Goal: Transaction & Acquisition: Purchase product/service

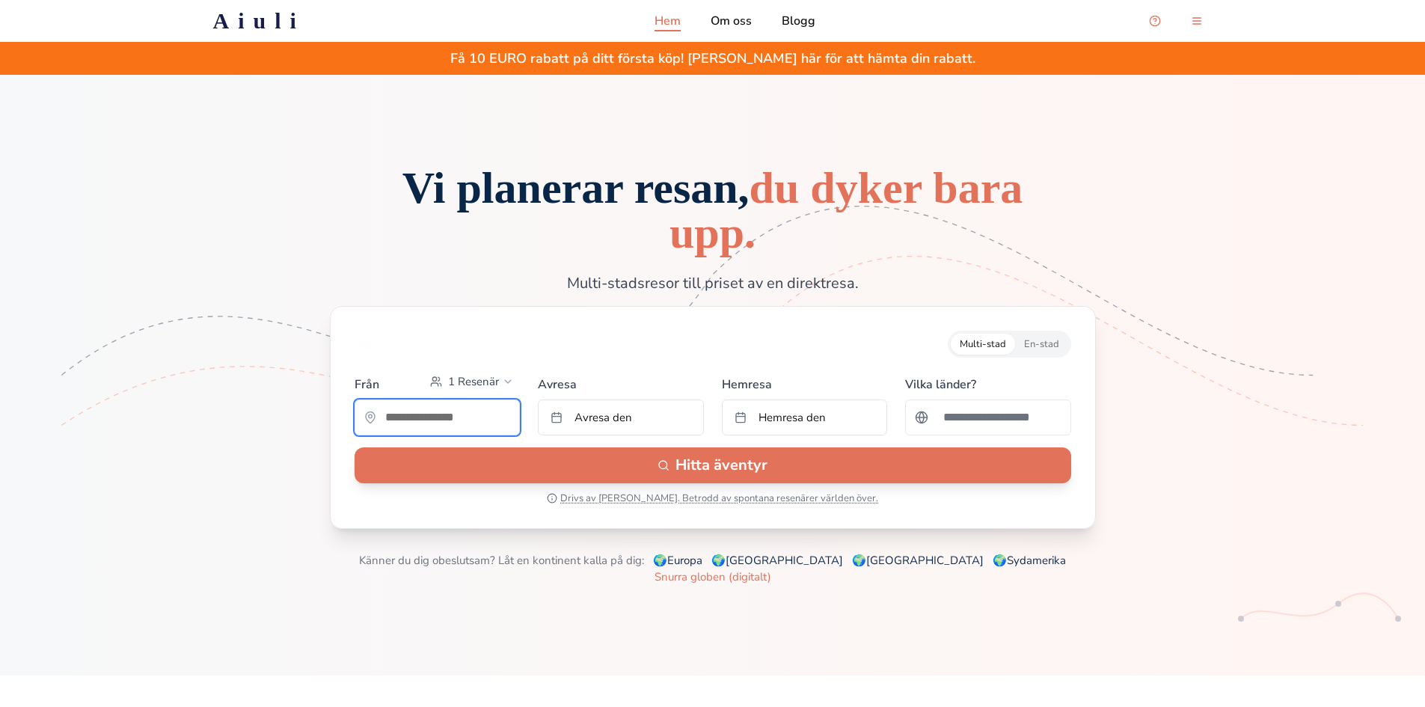
click at [476, 421] on input "text" at bounding box center [437, 417] width 165 height 30
type input "*********"
click at [600, 418] on span "Avresa den" at bounding box center [603, 417] width 58 height 15
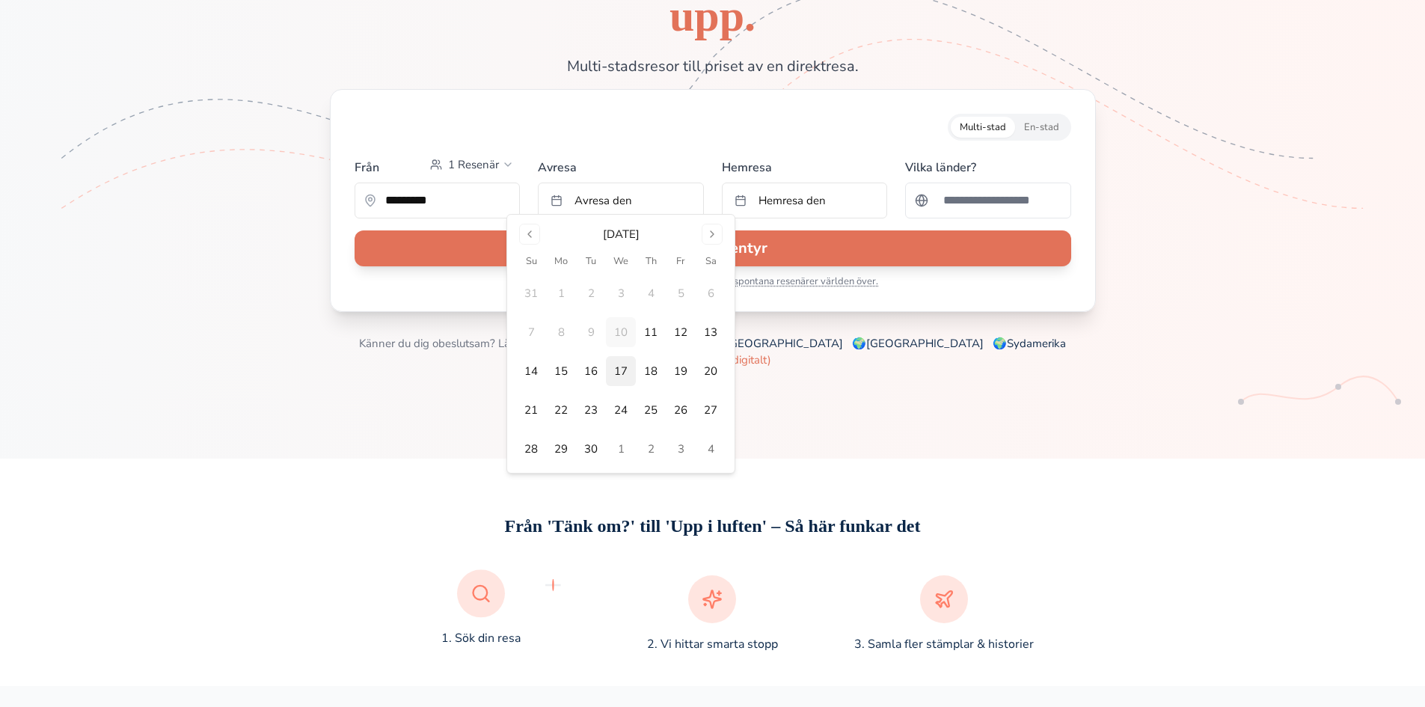
scroll to position [224, 0]
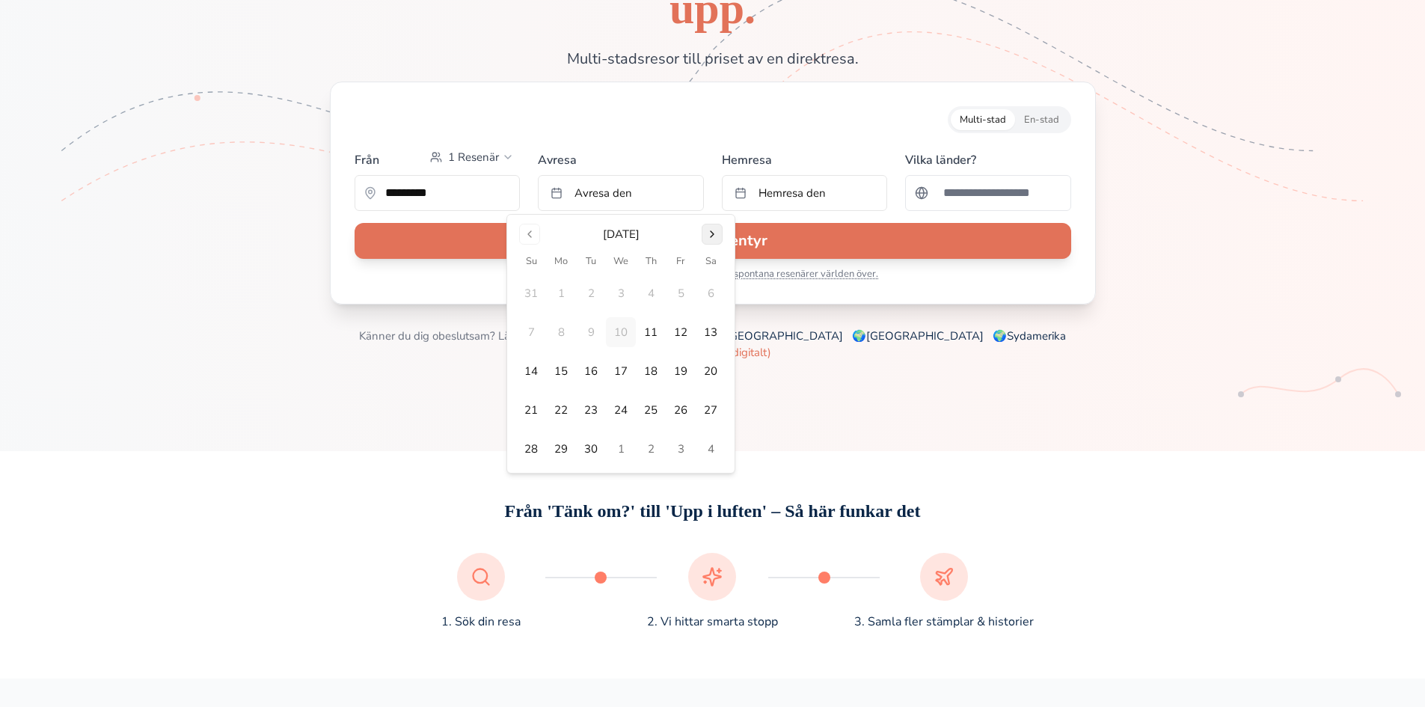
click at [710, 230] on button "Go to next month" at bounding box center [711, 234] width 21 height 21
click at [621, 408] on button "22" at bounding box center [621, 410] width 30 height 30
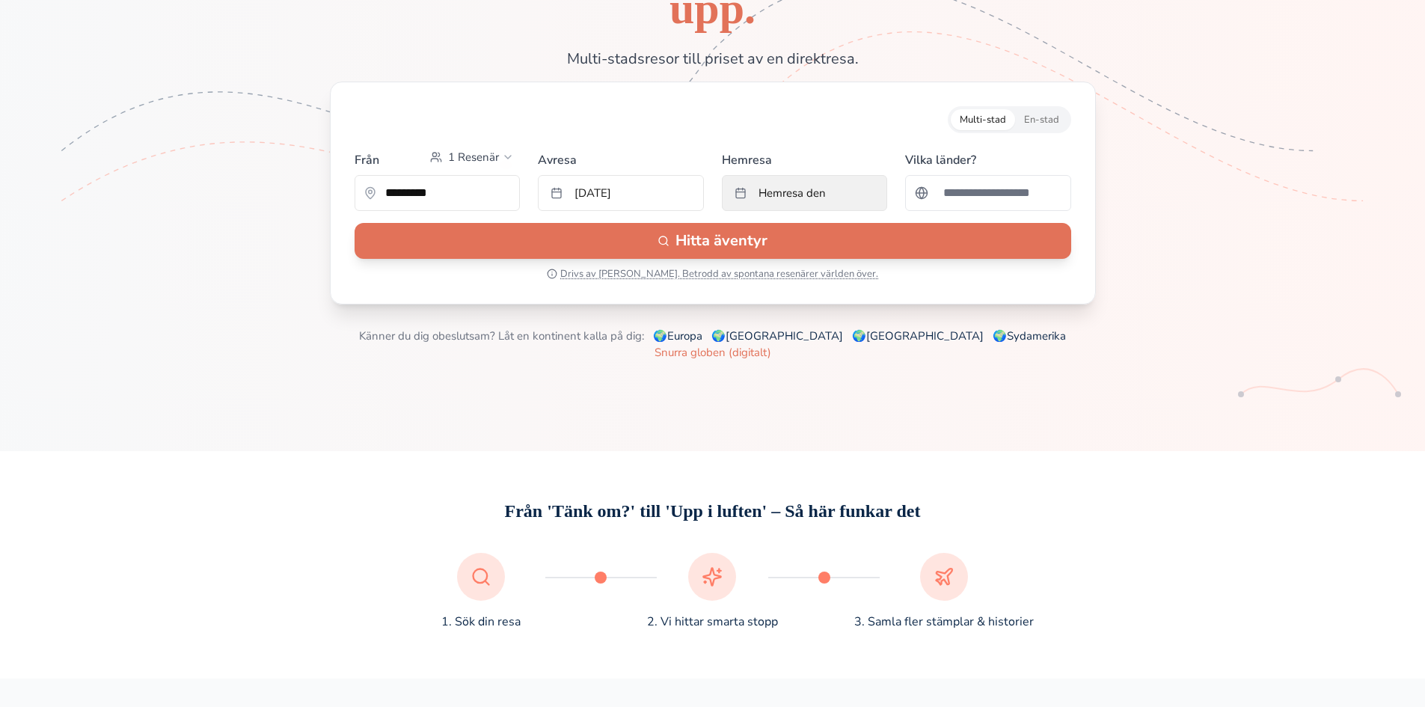
click at [820, 198] on span "Hemresa den" at bounding box center [791, 192] width 67 height 15
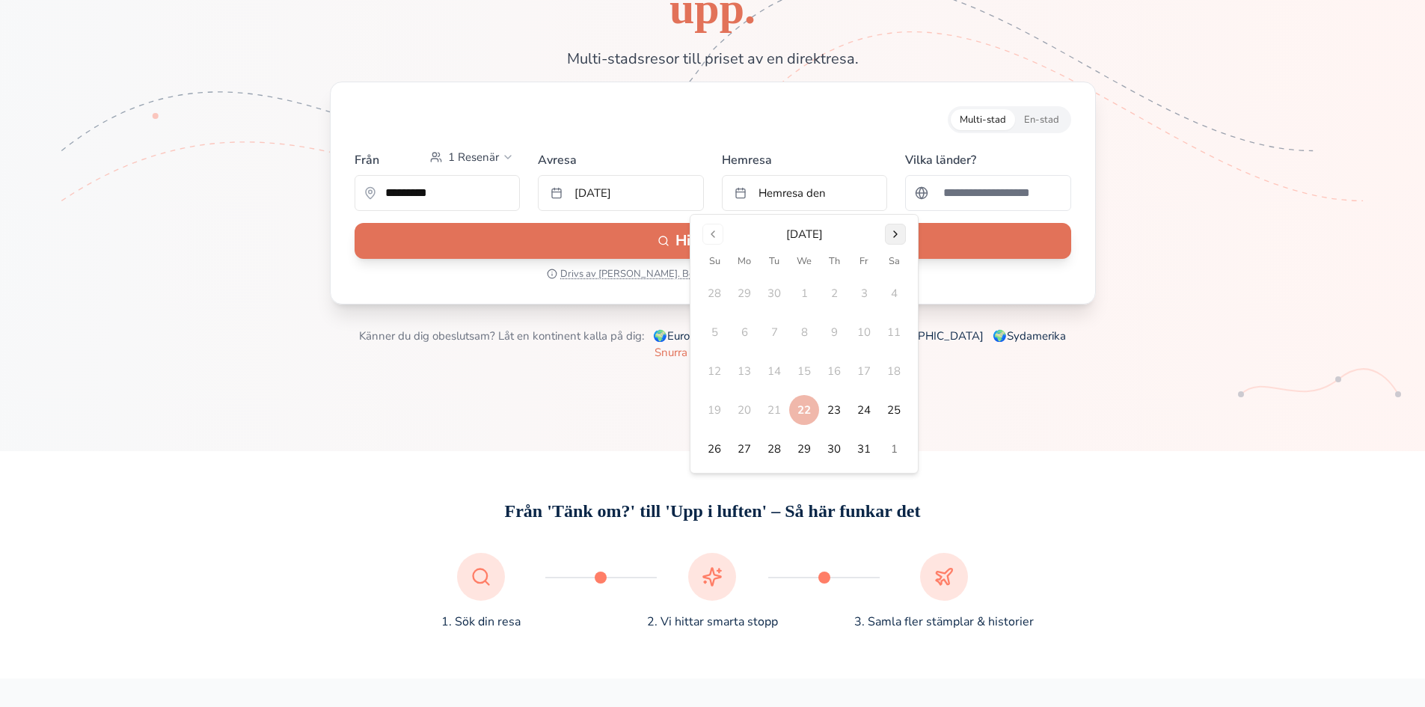
click at [895, 242] on button "Go to next month" at bounding box center [895, 234] width 21 height 21
click at [807, 372] on button "12" at bounding box center [804, 371] width 30 height 30
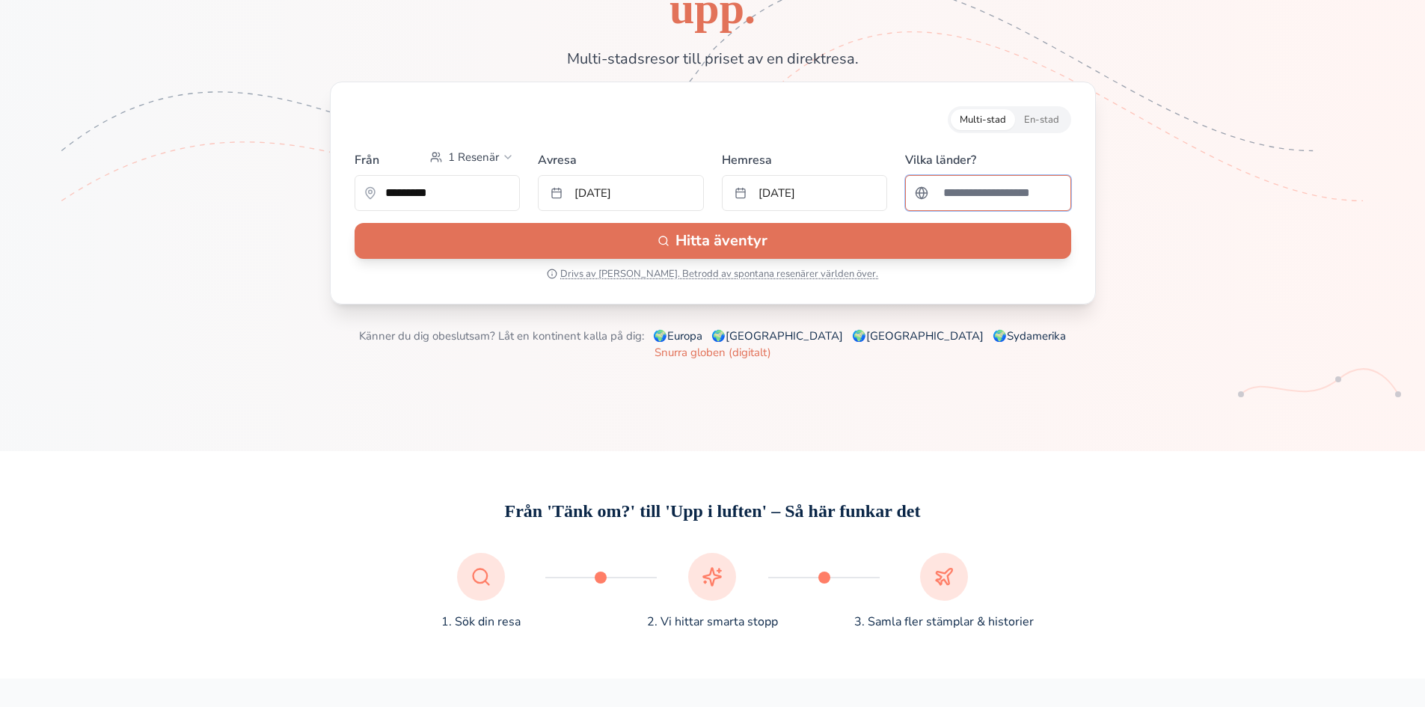
click at [964, 196] on input "Sök efter ett land" at bounding box center [997, 193] width 127 height 30
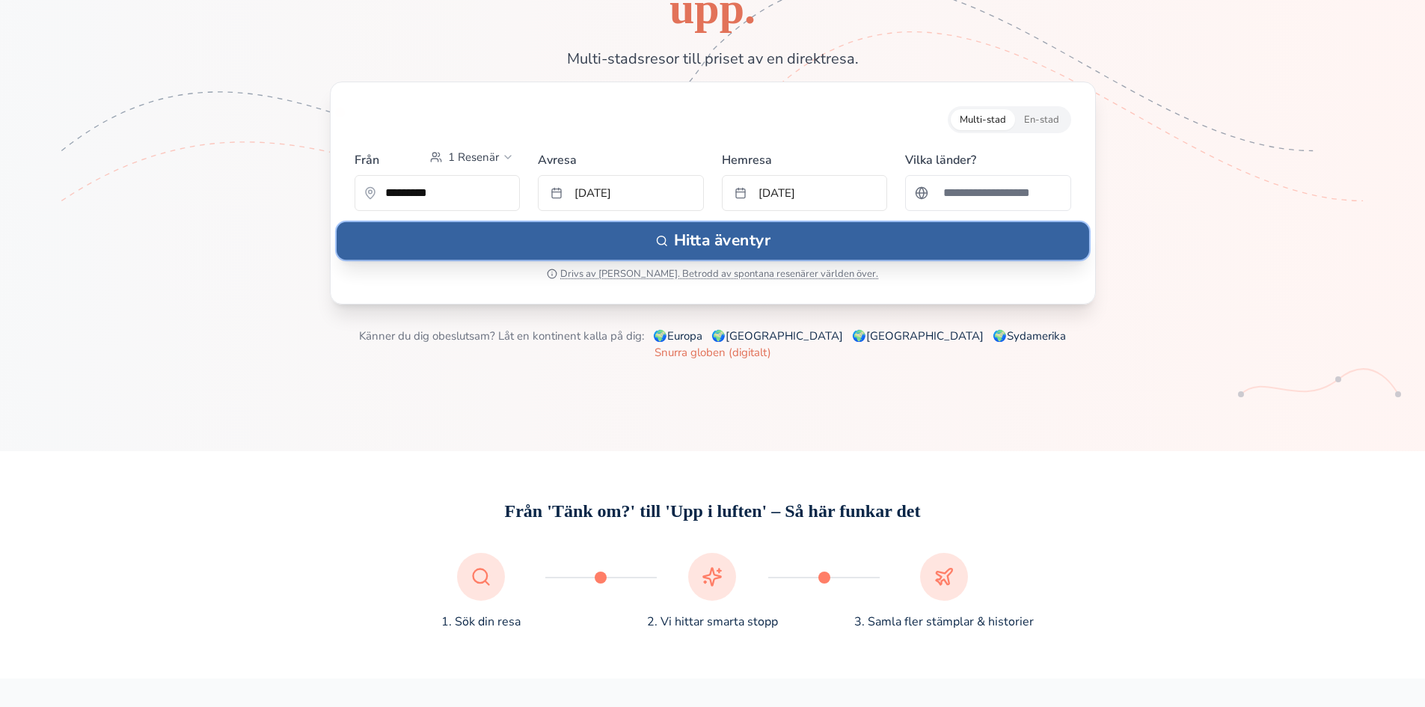
click at [758, 249] on button "Hitta äventyr" at bounding box center [712, 239] width 752 height 37
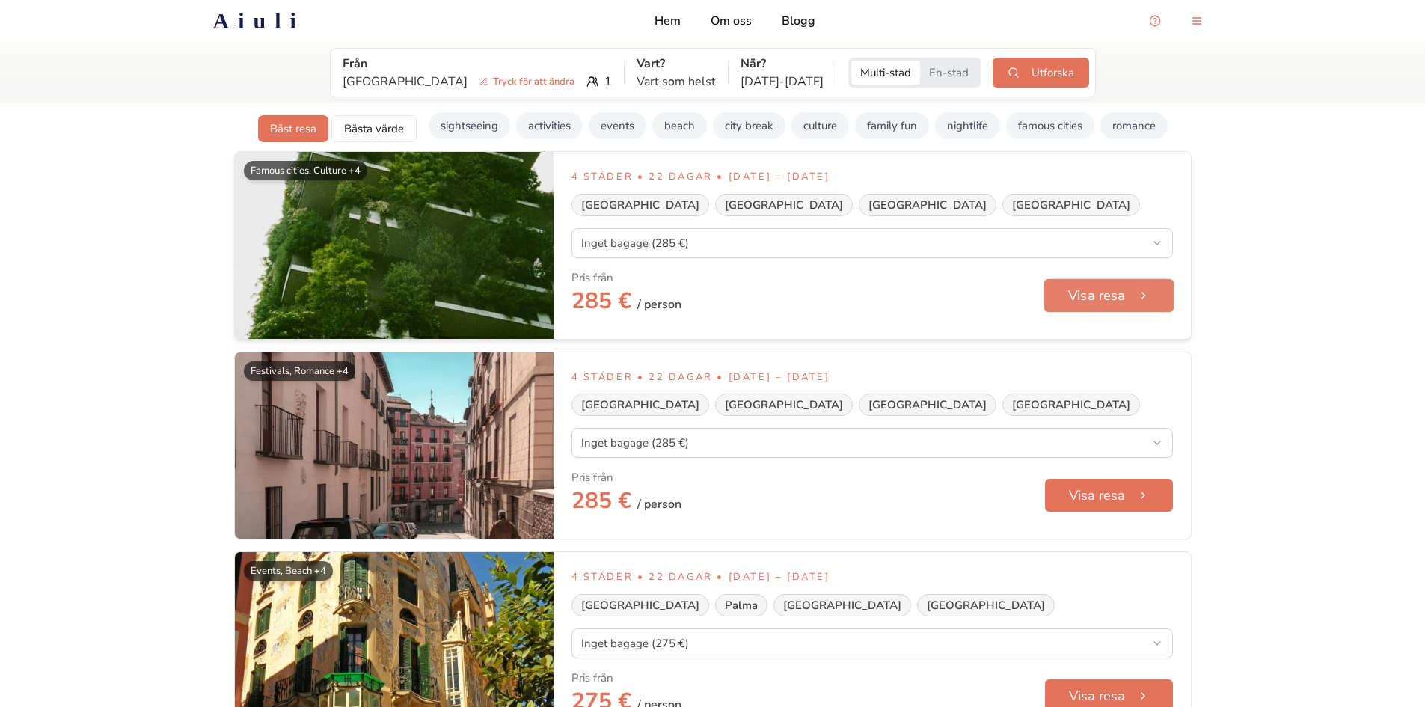
click at [1099, 311] on button "Visa resa" at bounding box center [1108, 295] width 130 height 34
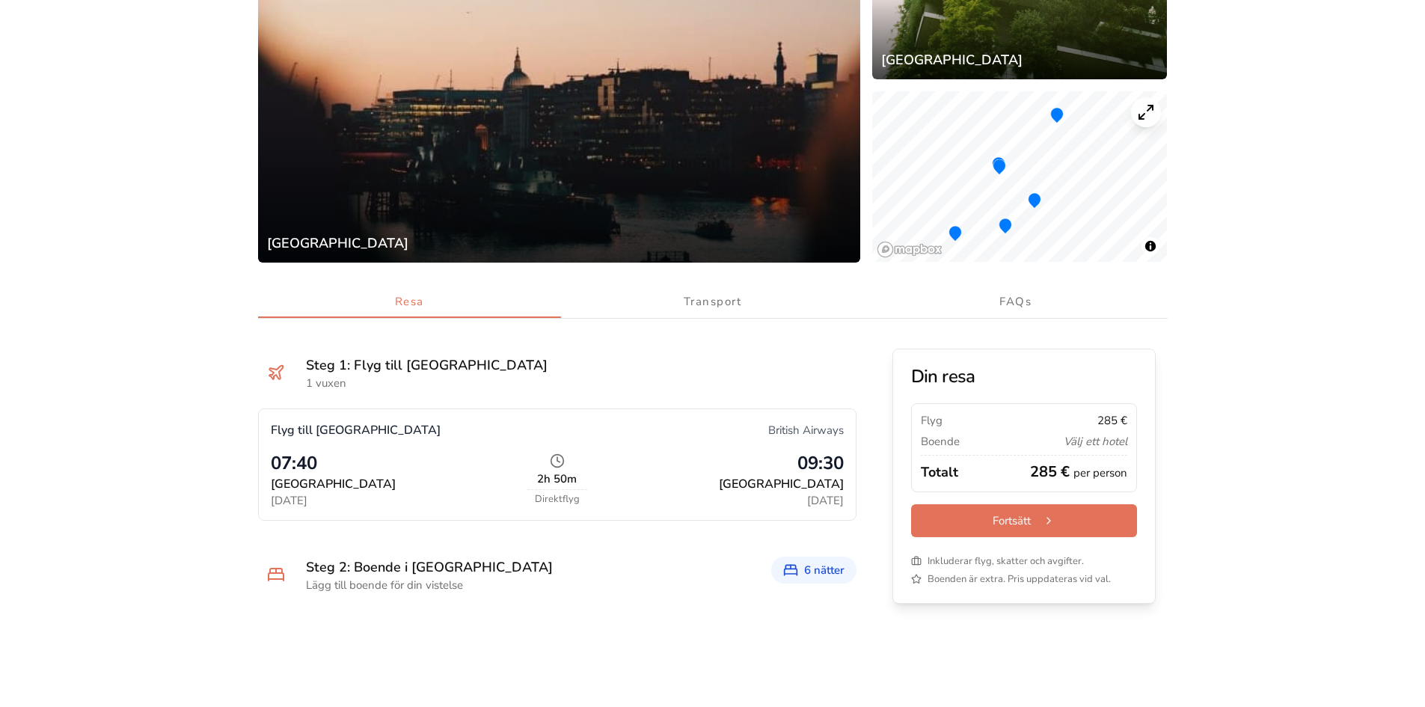
scroll to position [434, 0]
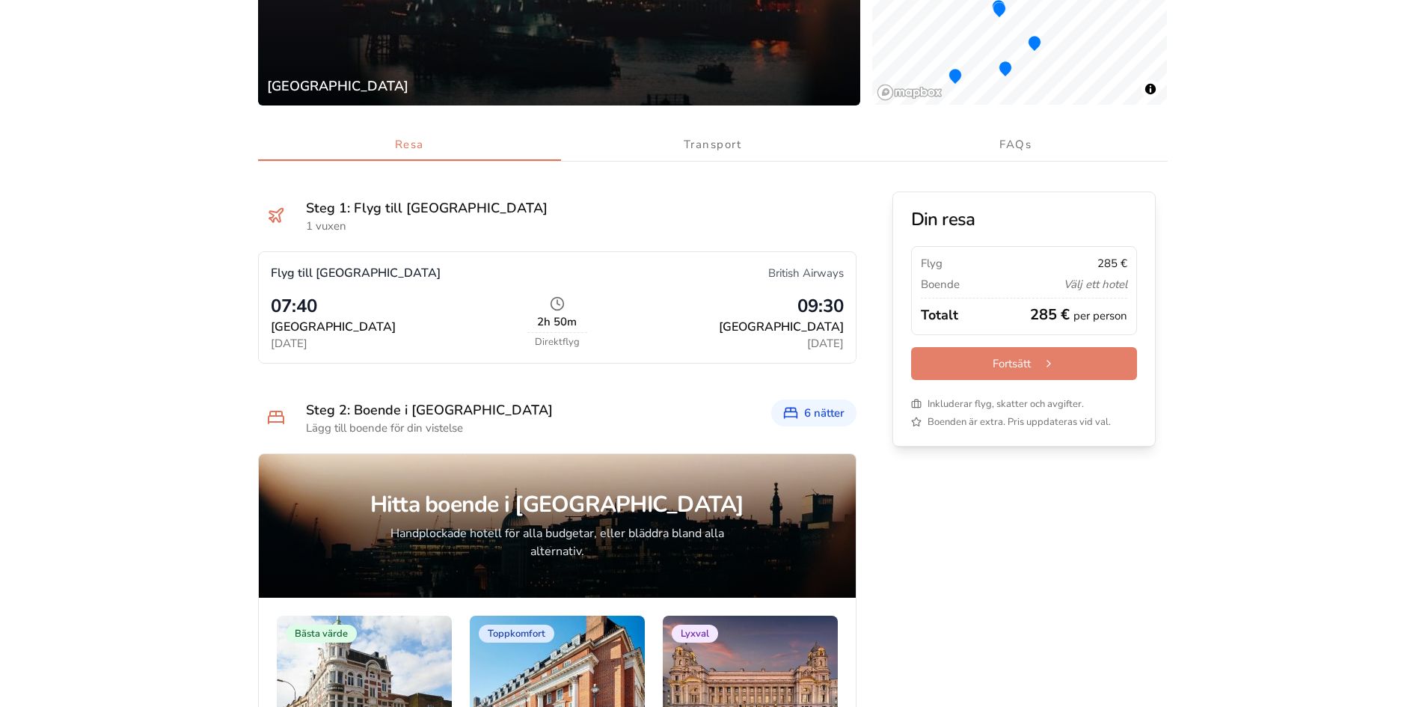
click at [1025, 372] on button "Fortsätt" at bounding box center [1024, 363] width 226 height 33
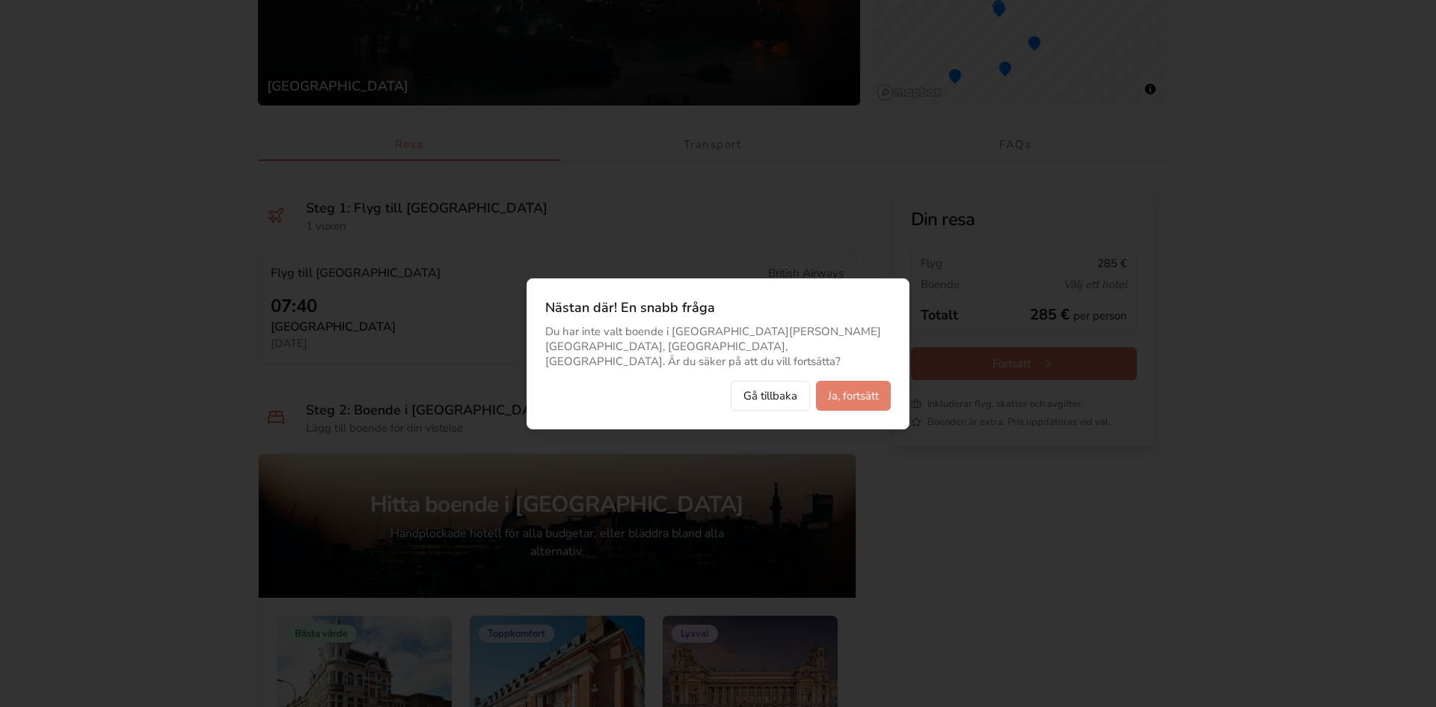
click at [858, 393] on button "Ja, fortsätt" at bounding box center [853, 396] width 75 height 30
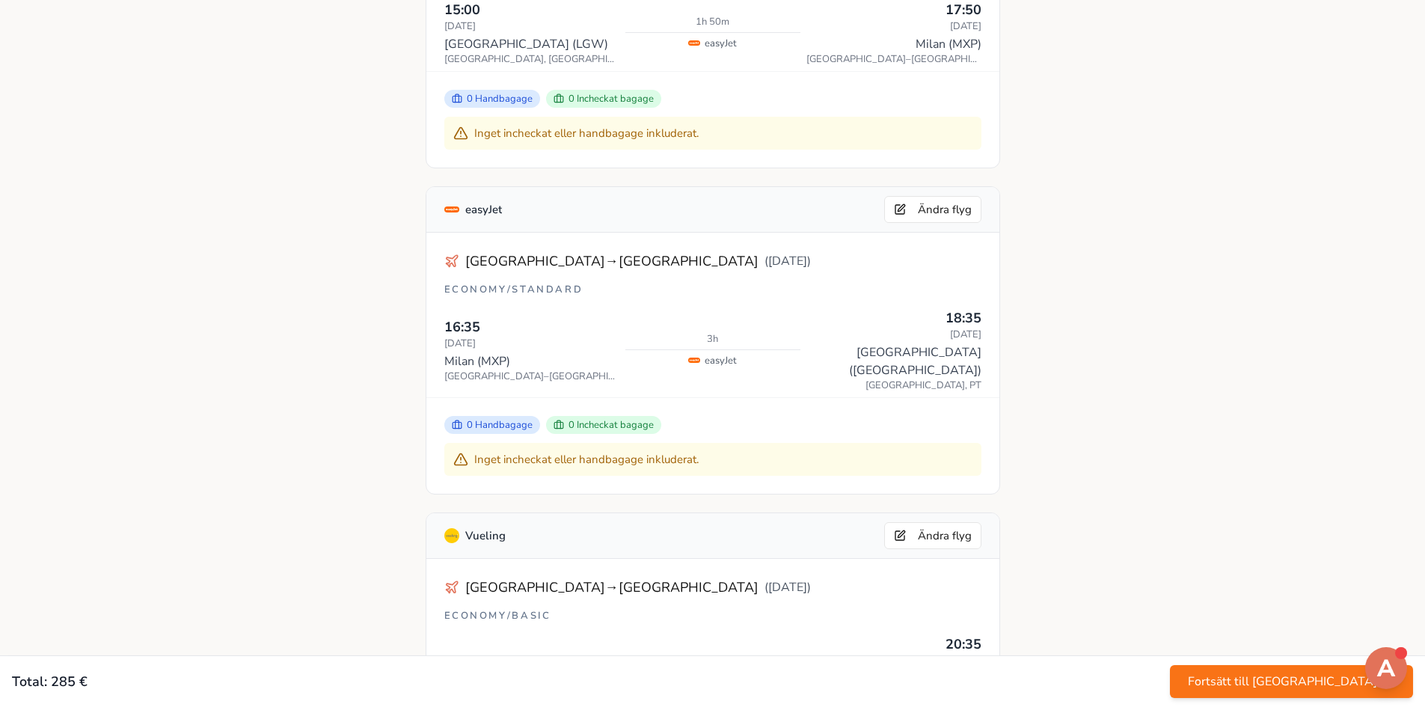
scroll to position [972, 0]
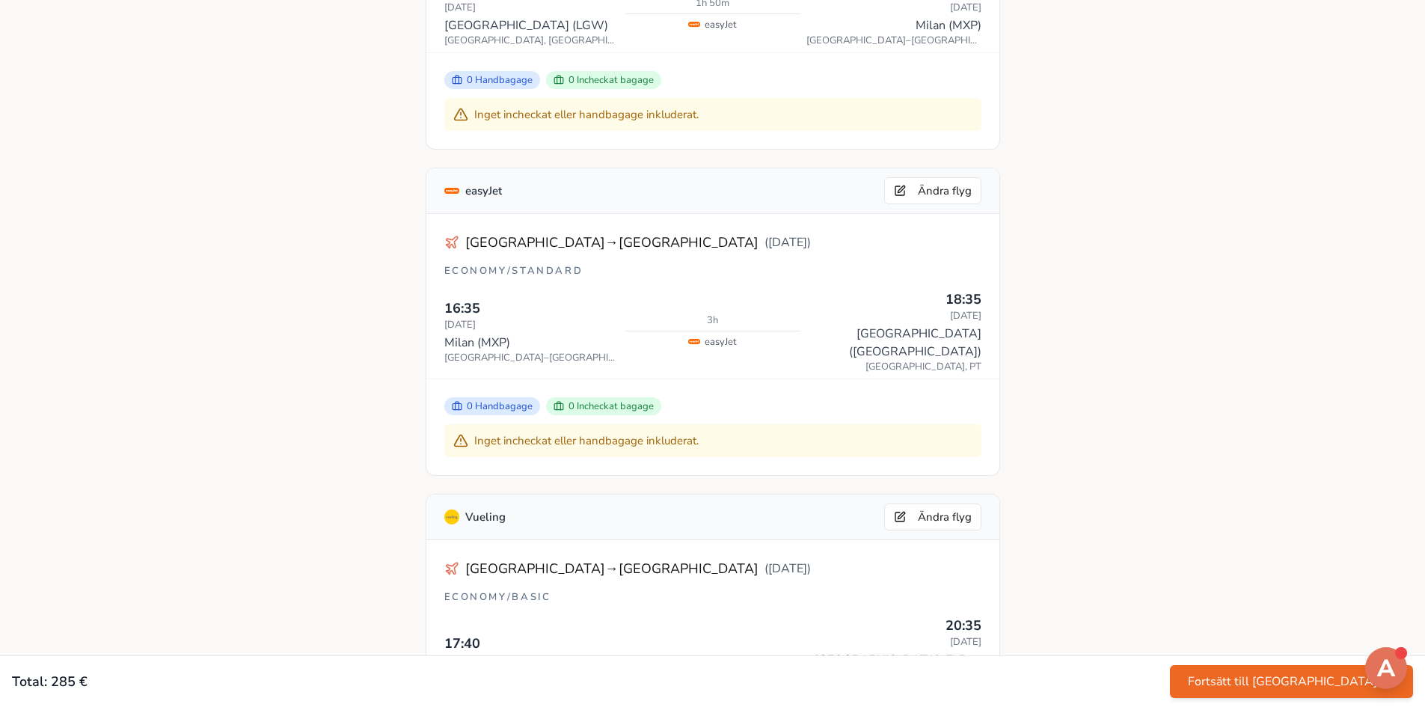
click at [1339, 683] on button "Fortsätt till kassan" at bounding box center [1291, 681] width 243 height 33
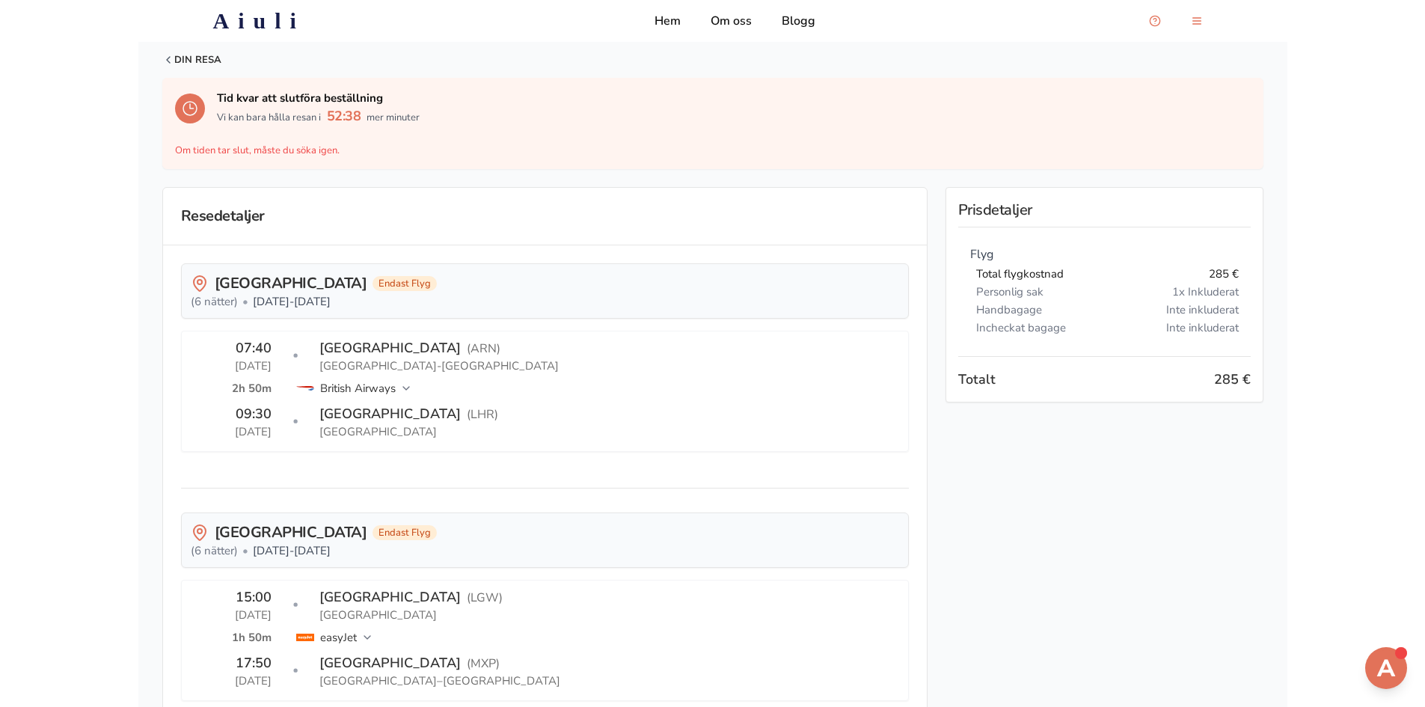
click at [258, 22] on h2 "Aiuli" at bounding box center [259, 20] width 92 height 27
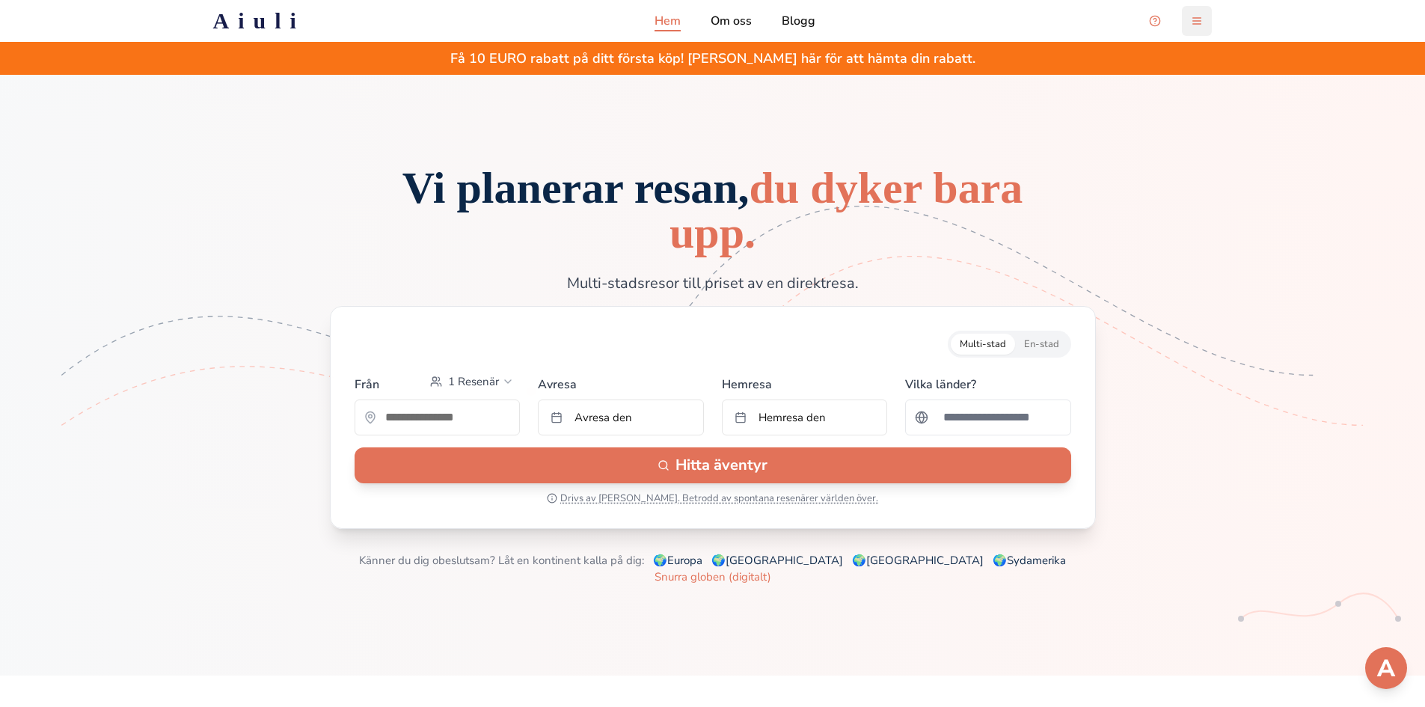
click at [1199, 23] on button "menu-button" at bounding box center [1196, 21] width 30 height 30
